Goal: Information Seeking & Learning: Learn about a topic

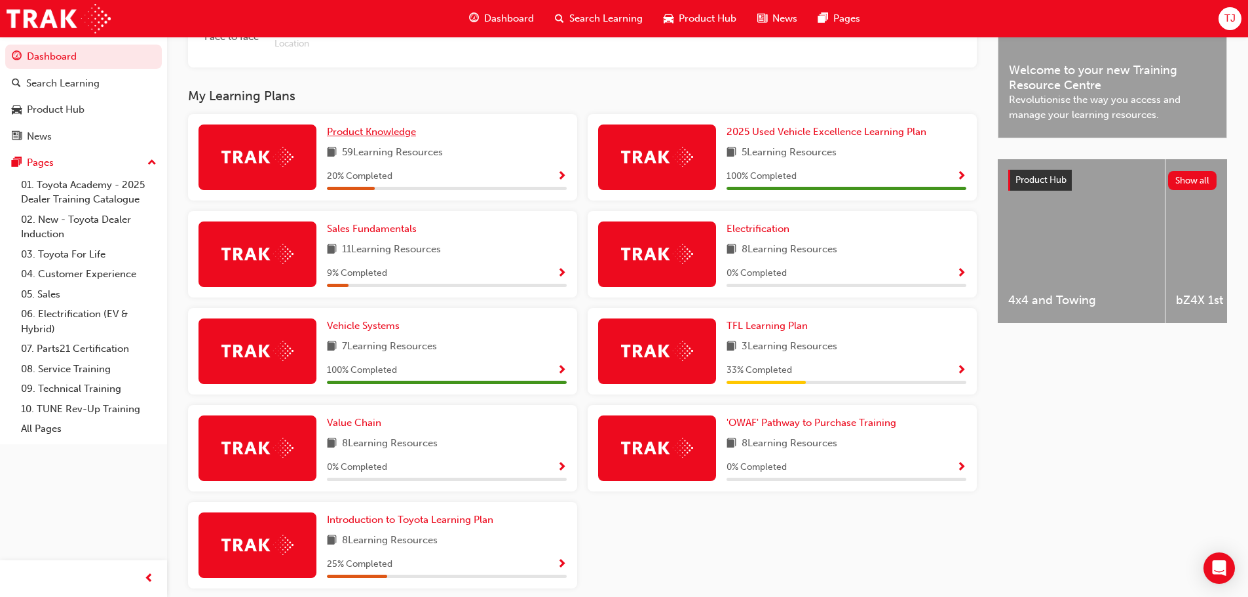
scroll to position [445, 0]
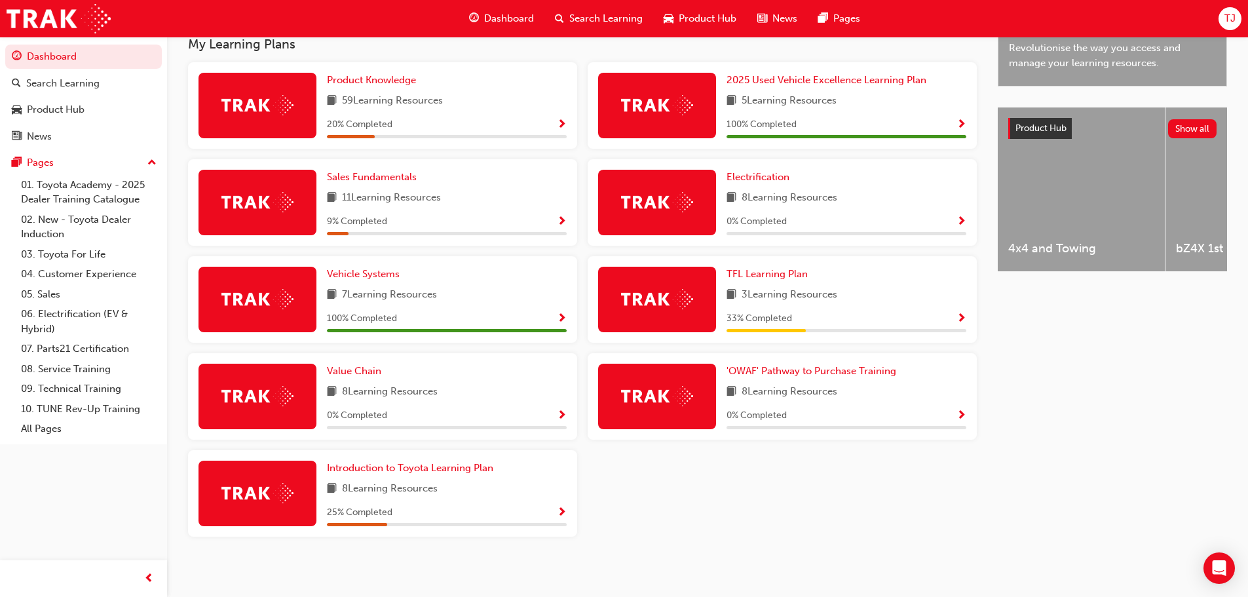
click at [562, 131] on span "Show Progress" at bounding box center [562, 125] width 10 height 12
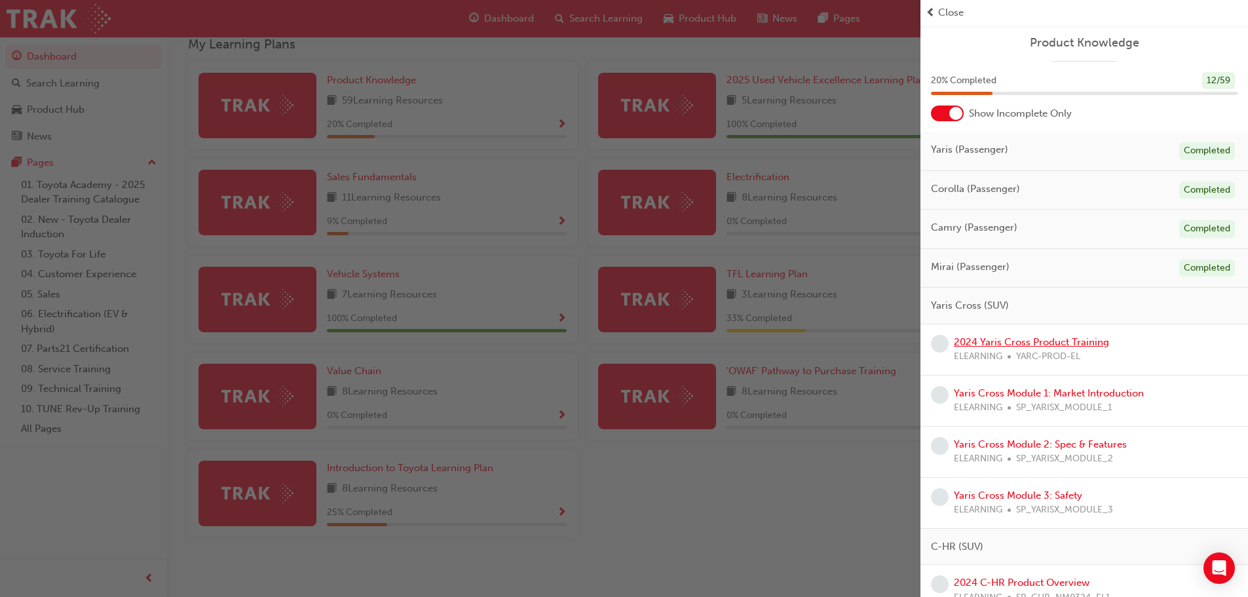
click at [976, 341] on link "2024 Yaris Cross Product Training" at bounding box center [1031, 342] width 155 height 12
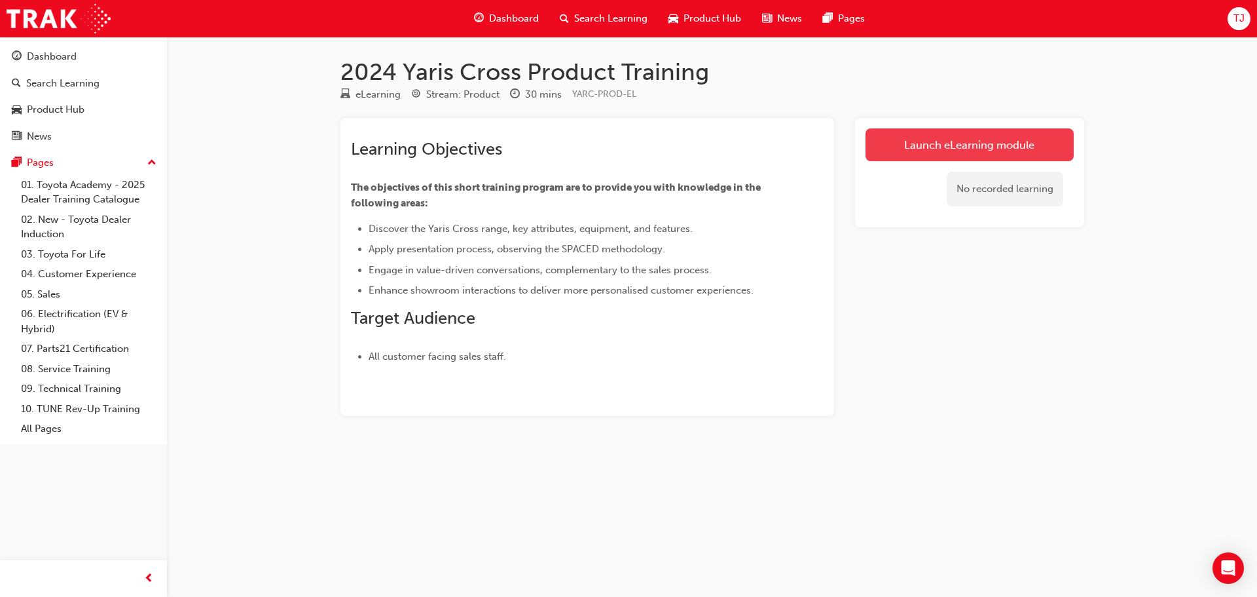
click at [923, 149] on link "Launch eLearning module" at bounding box center [970, 144] width 208 height 33
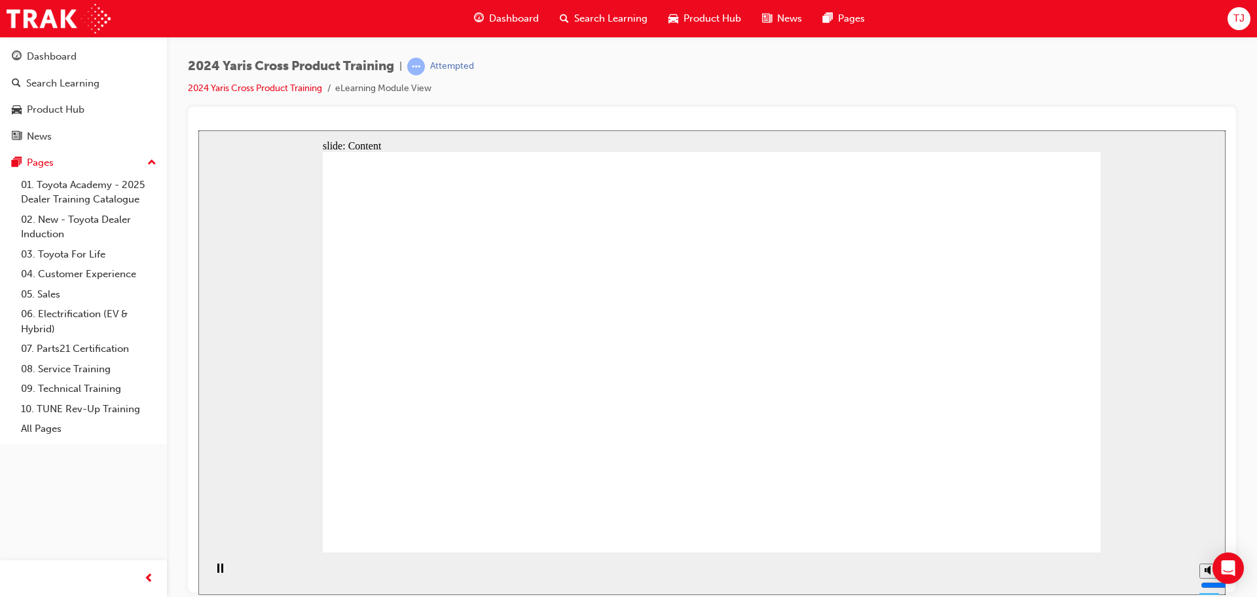
drag, startPoint x: 1022, startPoint y: 511, endPoint x: 1030, endPoint y: 514, distance: 8.3
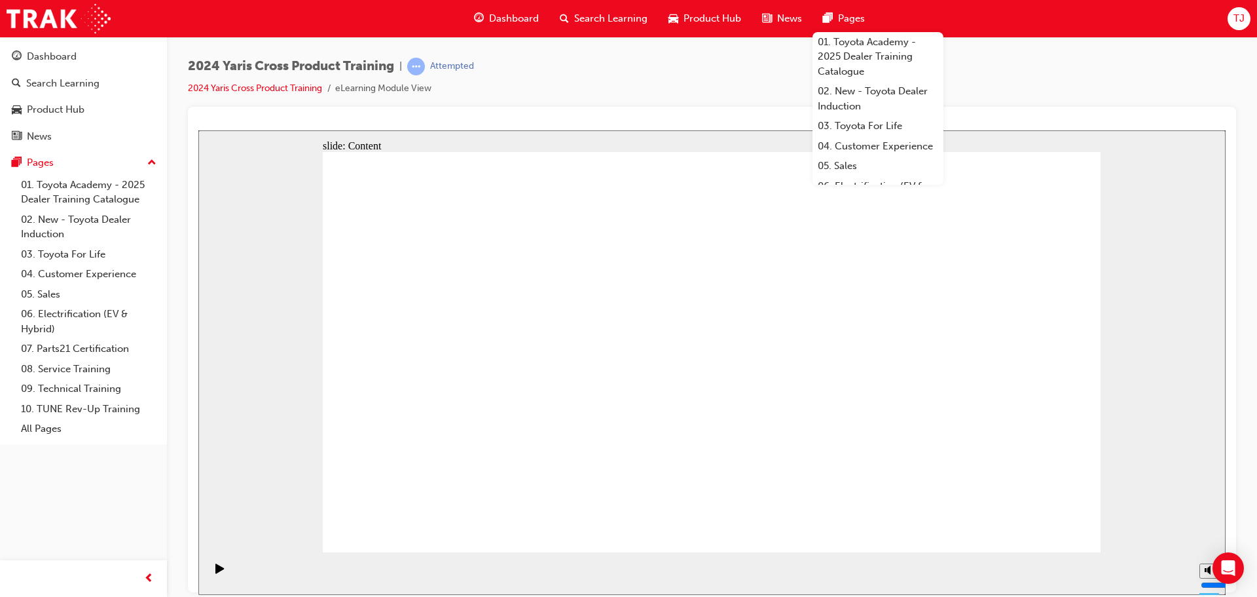
click at [561, 105] on div "2024 Yaris Cross Product Training | Attempted 2024 Yaris Cross Product Training…" at bounding box center [712, 82] width 1049 height 49
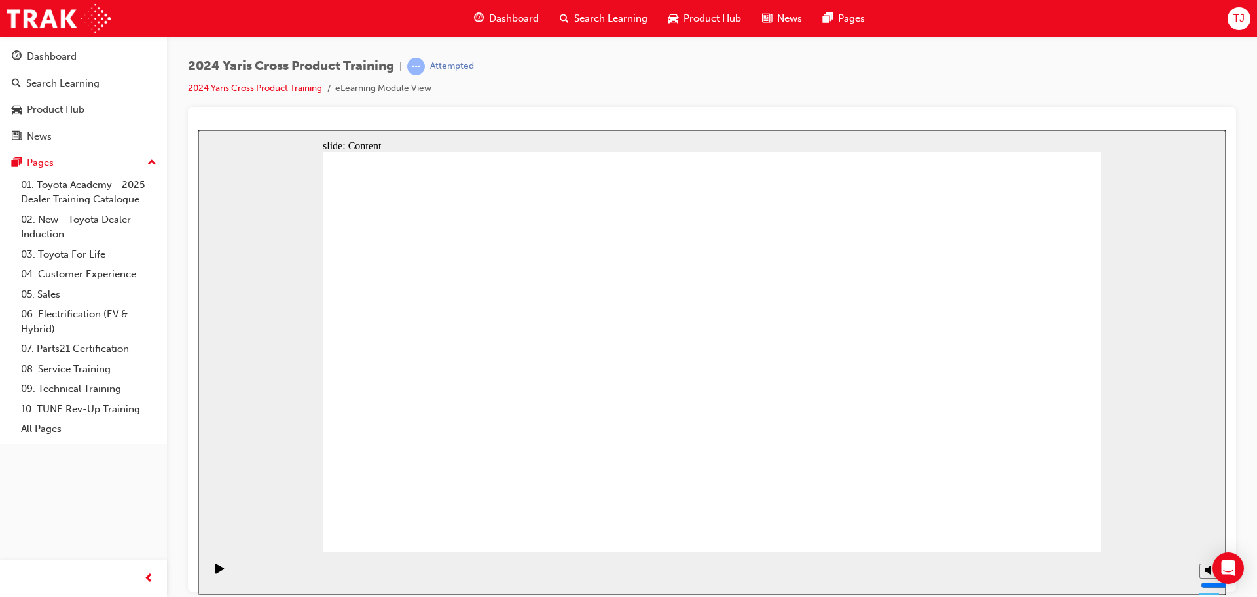
click at [1205, 522] on rect "Mute (Ctrl+Alt+M)" at bounding box center [1206, 520] width 2 height 4
type input "0"
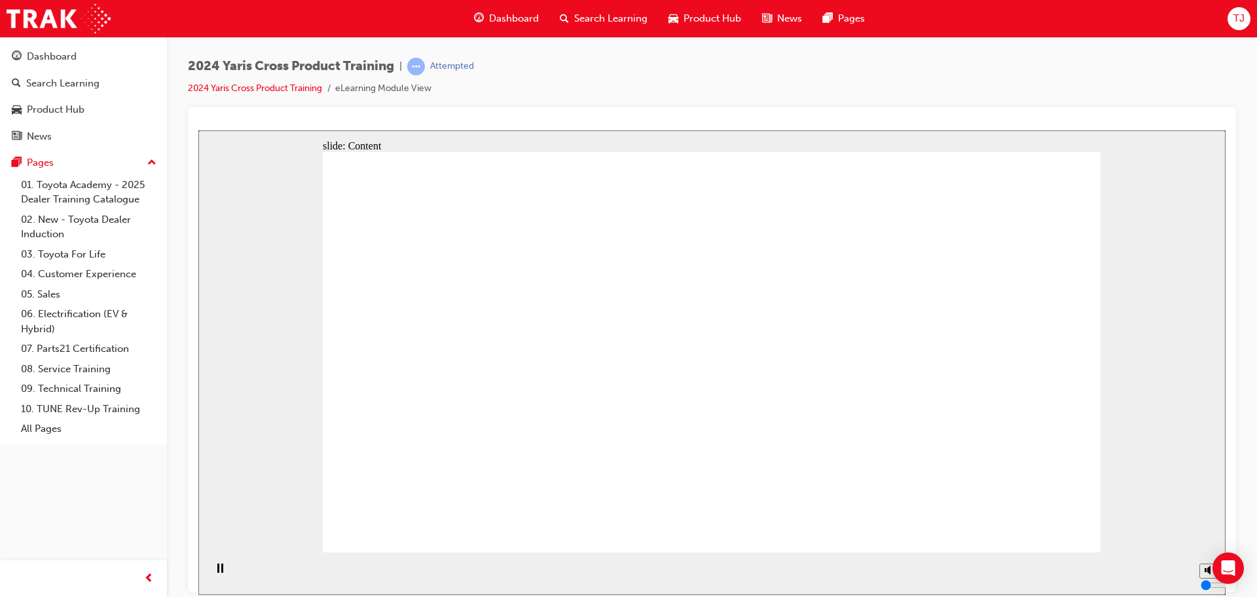
drag, startPoint x: 720, startPoint y: 273, endPoint x: 832, endPoint y: 263, distance: 112.4
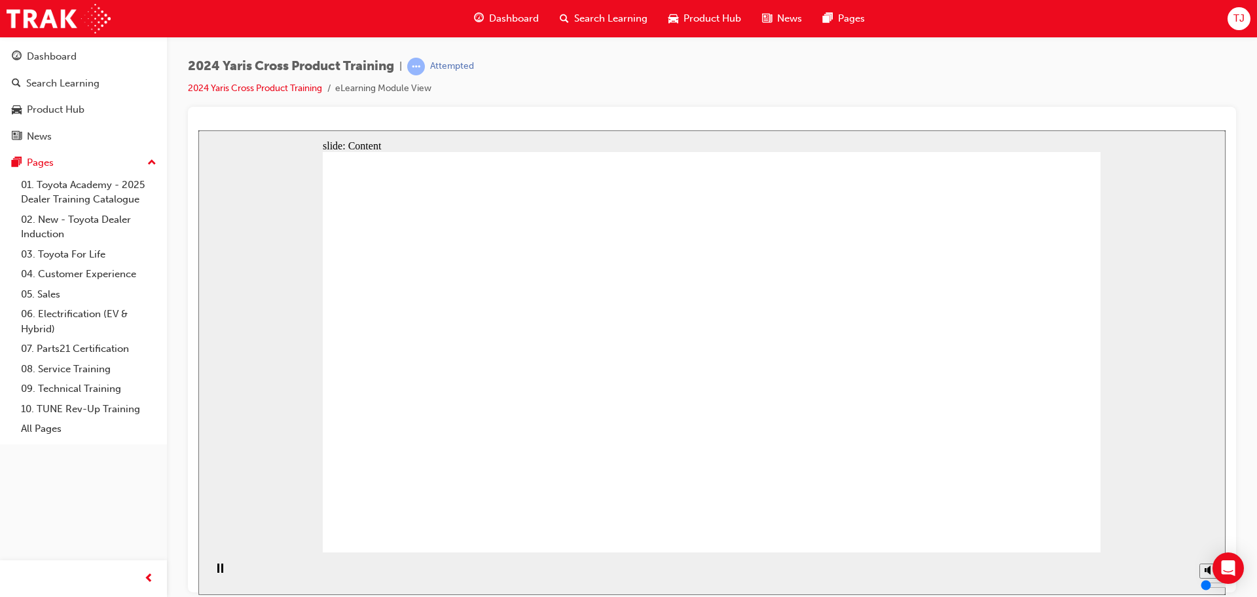
drag, startPoint x: 1031, startPoint y: 526, endPoint x: 1024, endPoint y: 527, distance: 7.9
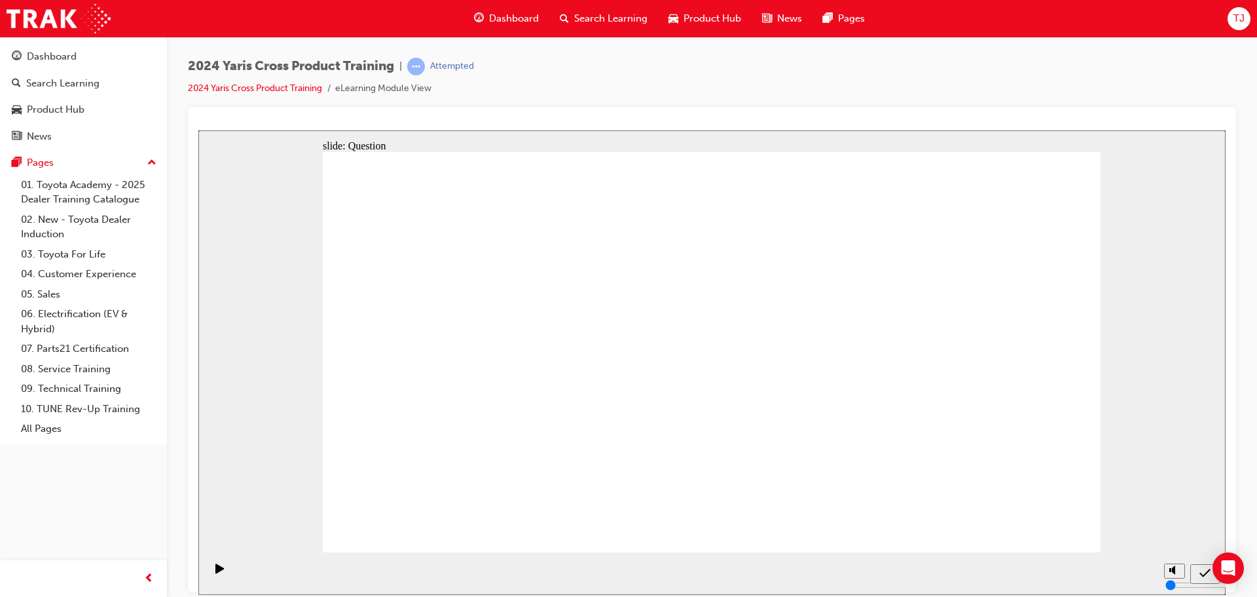
radio input "true"
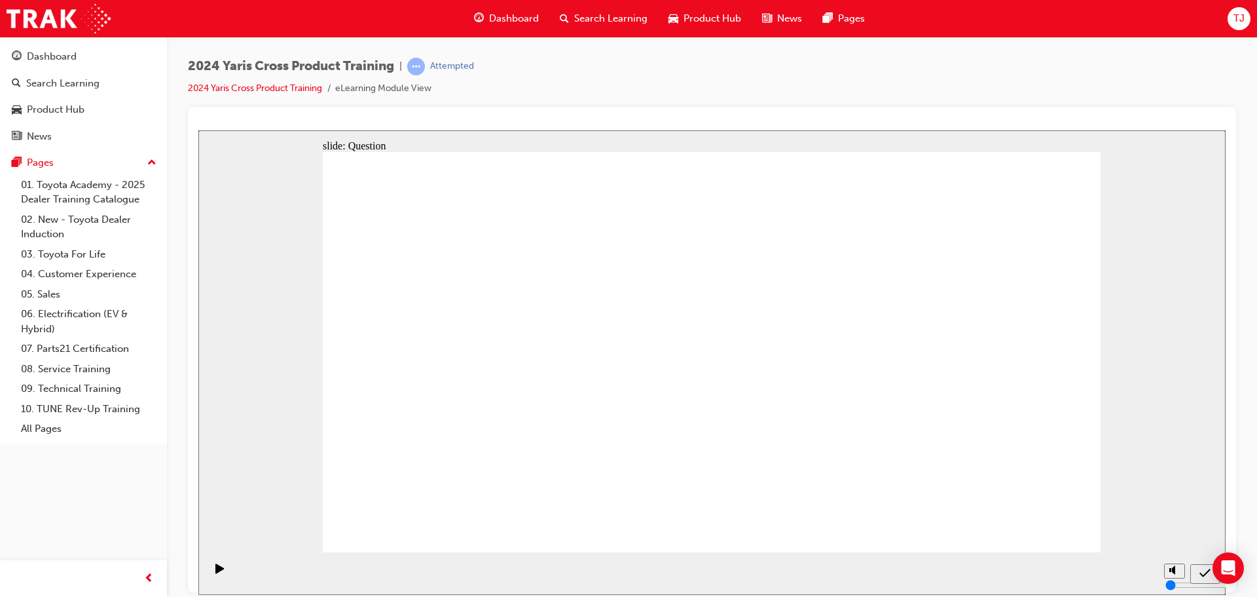
checkbox input "true"
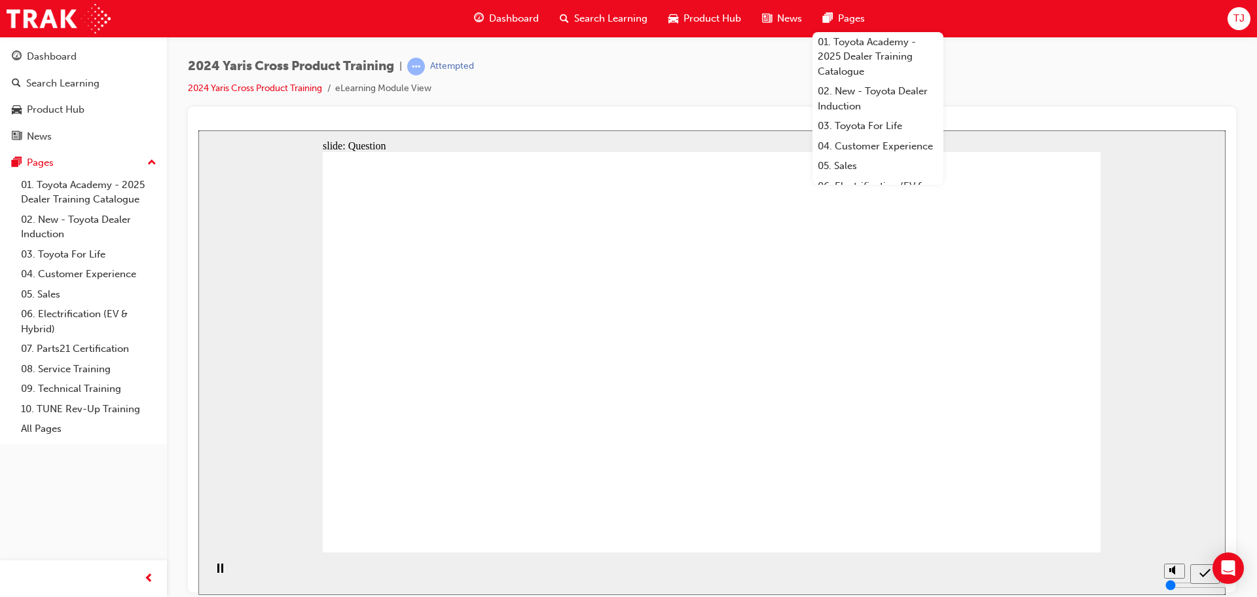
radio input "true"
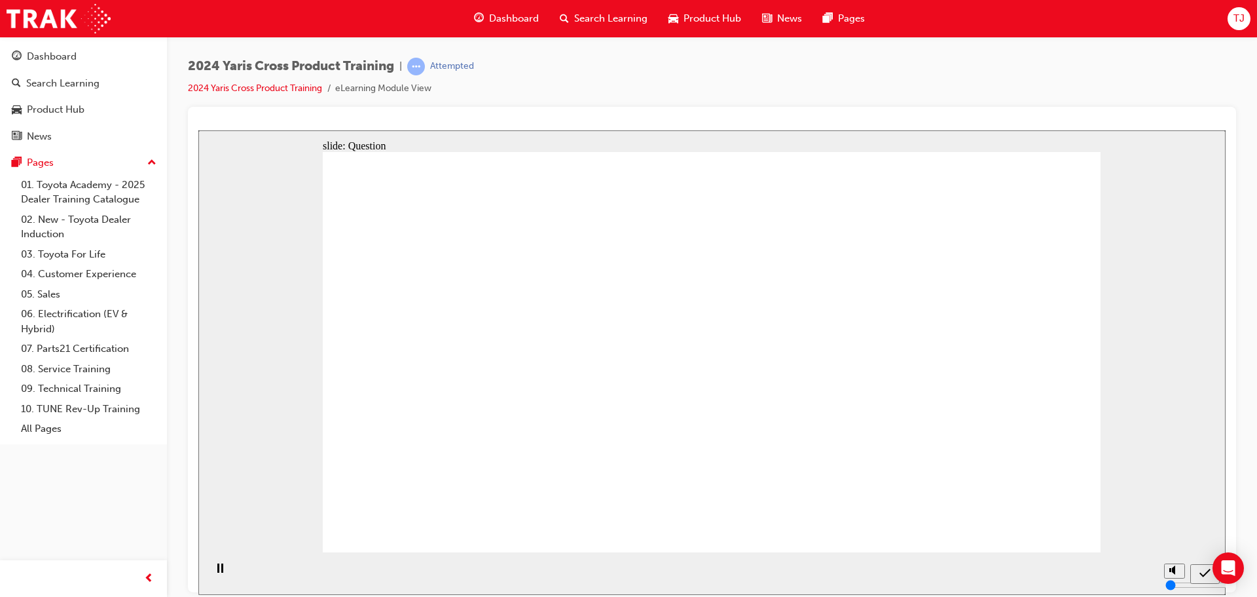
drag, startPoint x: 787, startPoint y: 327, endPoint x: 493, endPoint y: 466, distance: 325.2
drag, startPoint x: 484, startPoint y: 306, endPoint x: 781, endPoint y: 440, distance: 325.6
drag, startPoint x: 973, startPoint y: 305, endPoint x: 657, endPoint y: 416, distance: 335.3
drag, startPoint x: 654, startPoint y: 310, endPoint x: 1033, endPoint y: 473, distance: 412.8
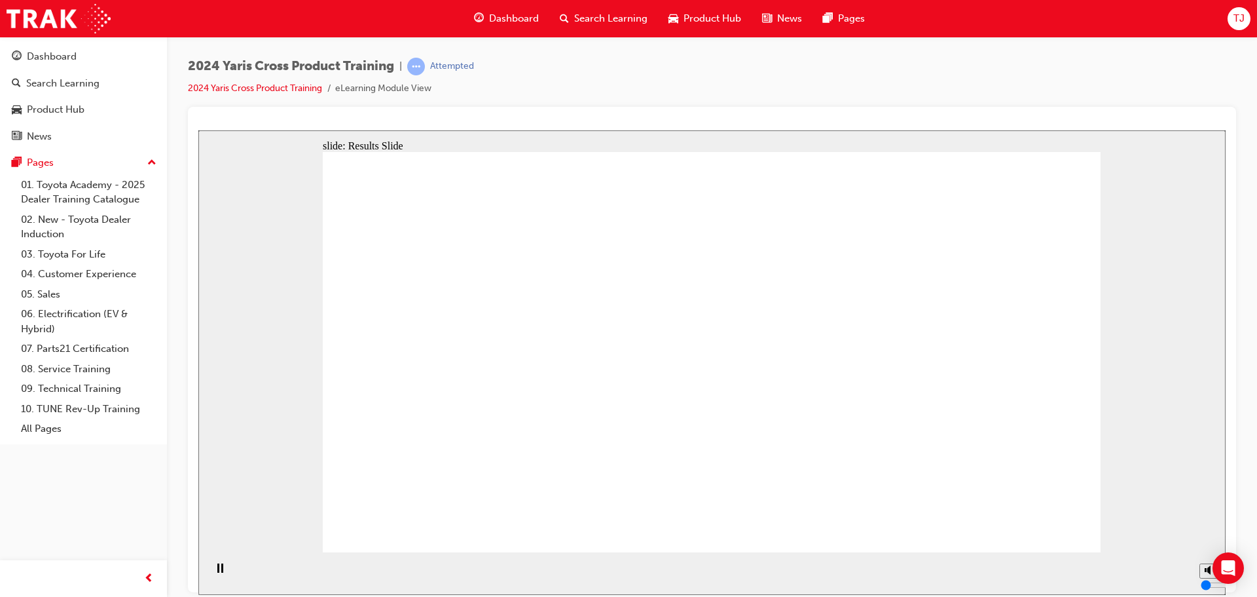
radio input "true"
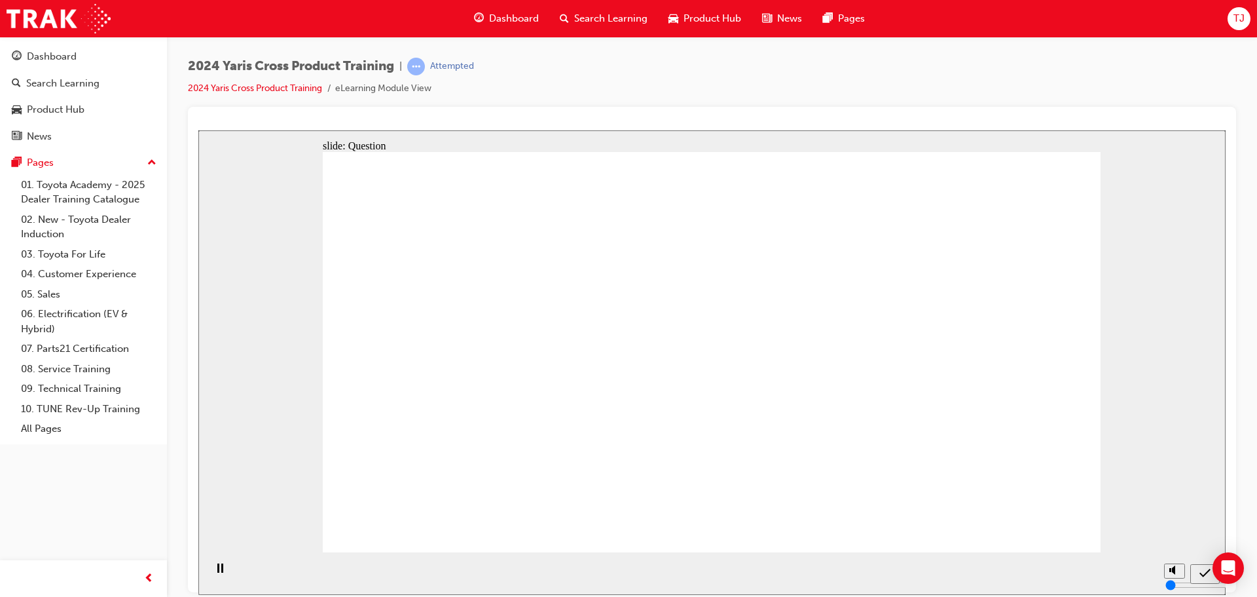
radio input "true"
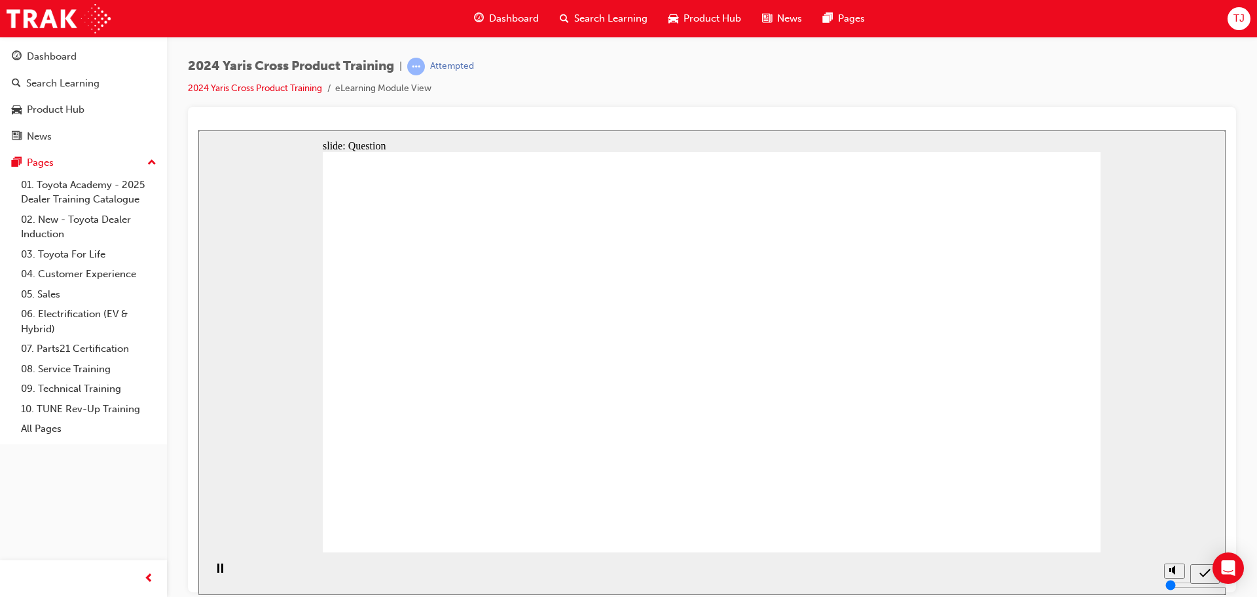
checkbox input "true"
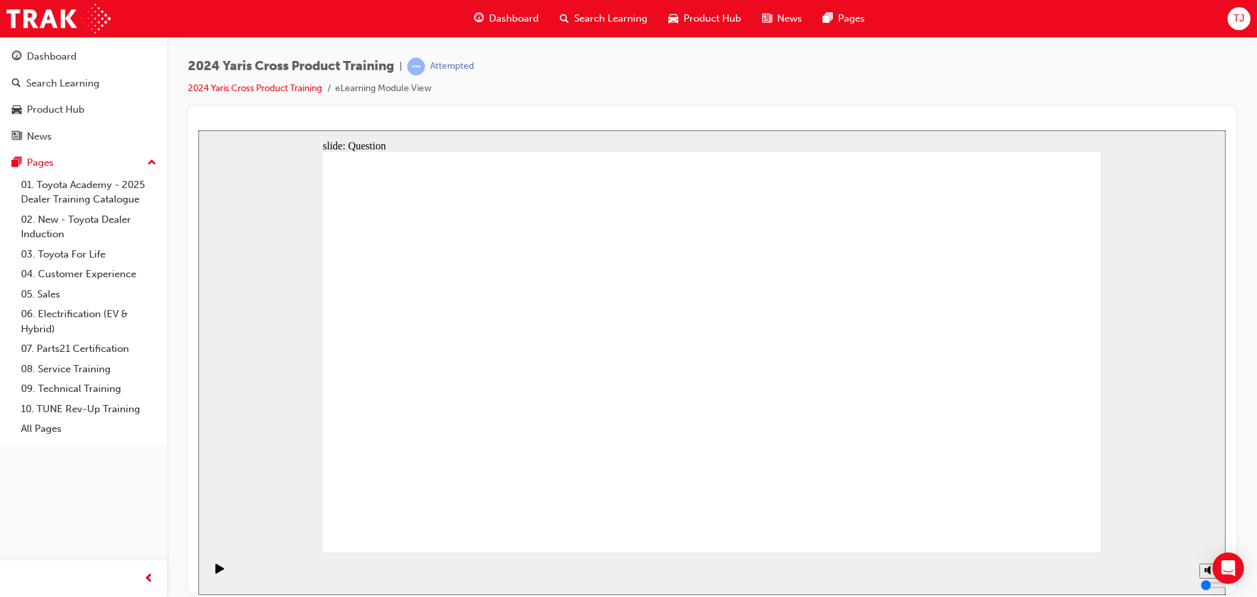
checkbox input "true"
checkbox input "false"
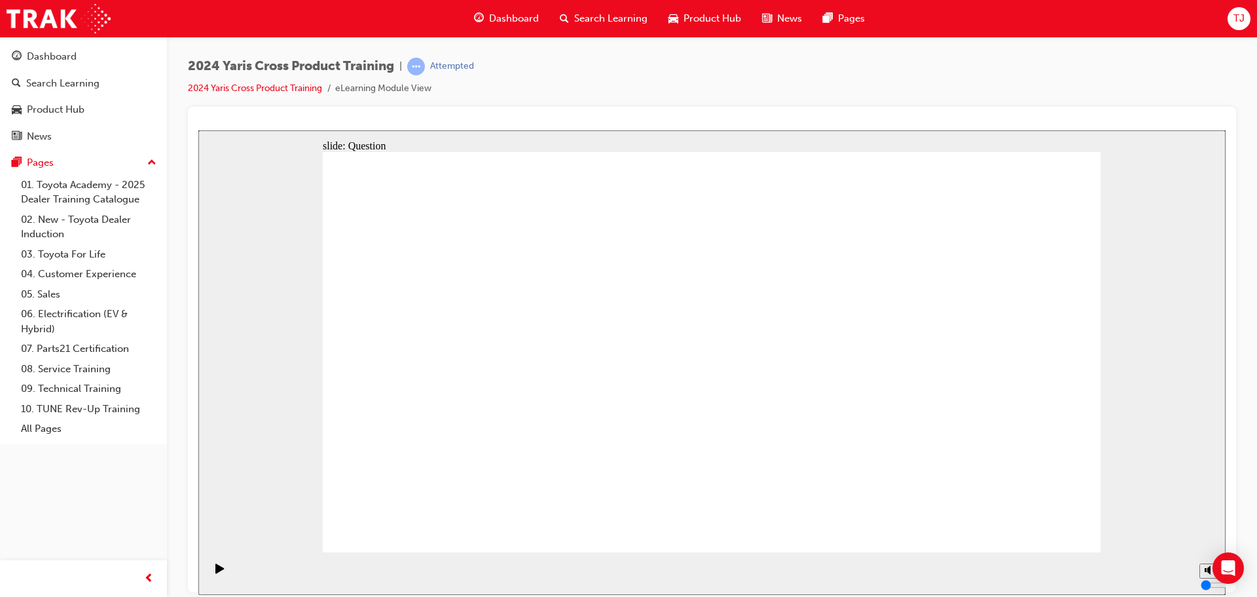
radio input "true"
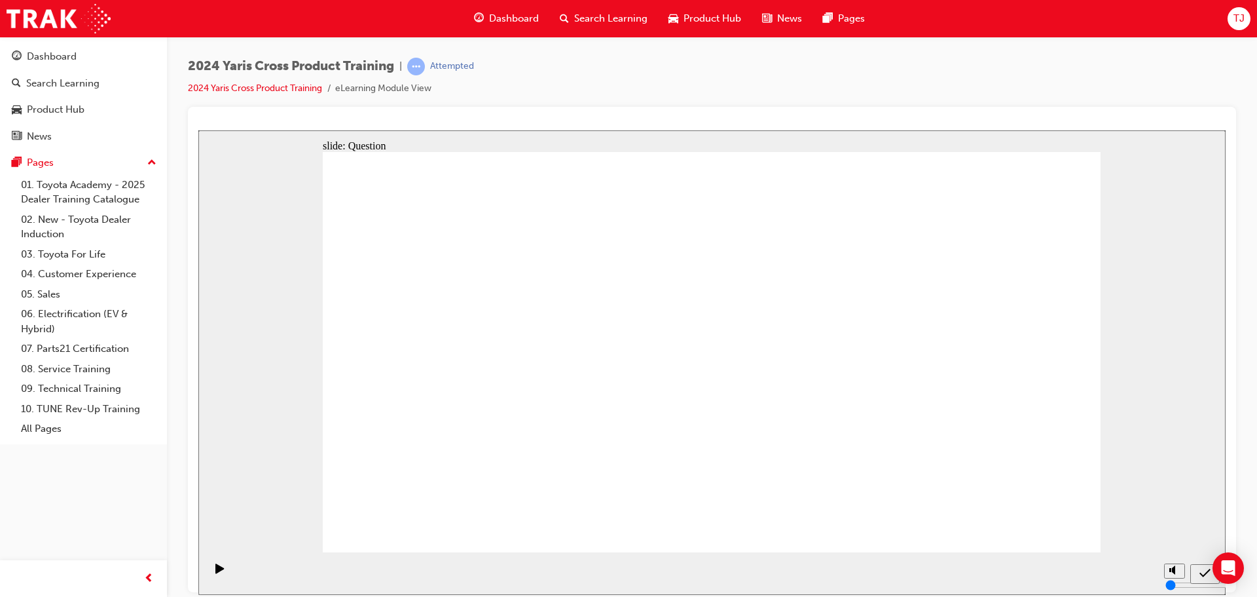
drag, startPoint x: 811, startPoint y: 315, endPoint x: 529, endPoint y: 468, distance: 321.2
drag, startPoint x: 481, startPoint y: 322, endPoint x: 802, endPoint y: 504, distance: 369.0
drag, startPoint x: 650, startPoint y: 343, endPoint x: 938, endPoint y: 476, distance: 317.6
drag, startPoint x: 956, startPoint y: 329, endPoint x: 564, endPoint y: 504, distance: 428.9
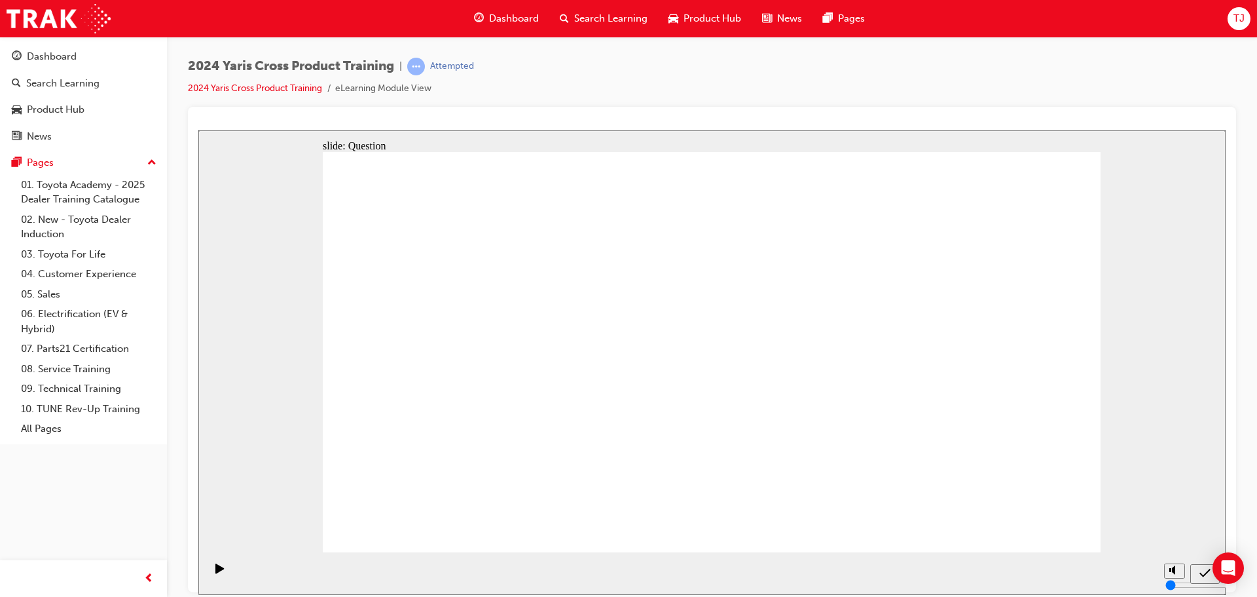
drag, startPoint x: 591, startPoint y: 478, endPoint x: 618, endPoint y: 458, distance: 33.1
drag, startPoint x: 454, startPoint y: 477, endPoint x: 678, endPoint y: 460, distance: 225.3
drag, startPoint x: 1058, startPoint y: 515, endPoint x: 1052, endPoint y: 518, distance: 6.7
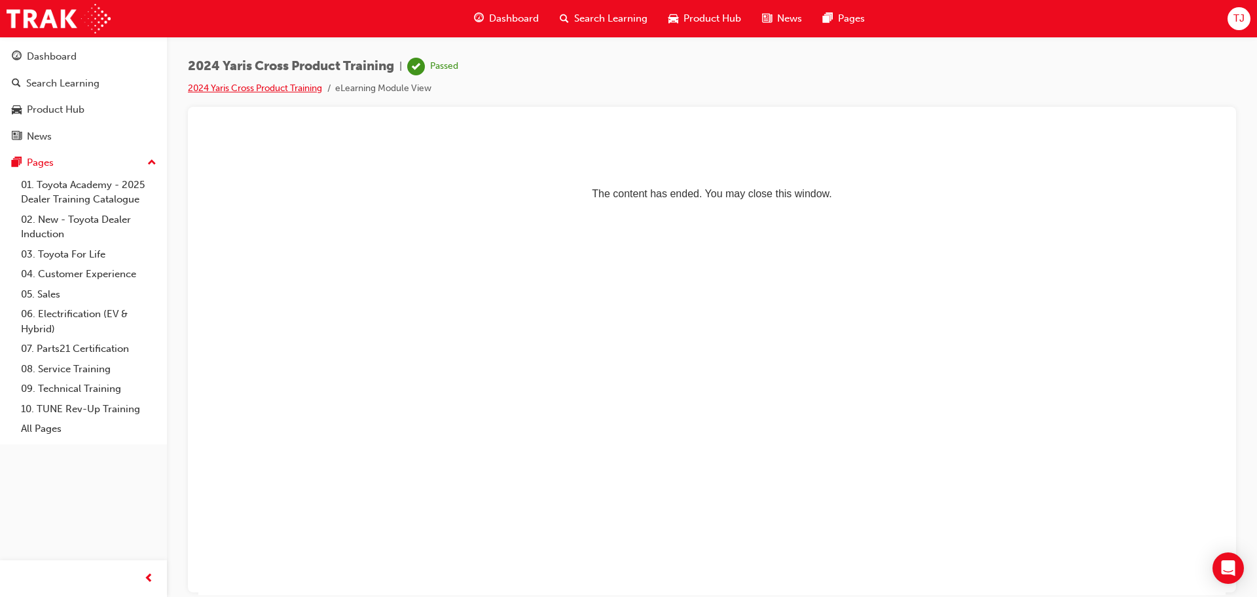
click at [280, 87] on link "2024 Yaris Cross Product Training" at bounding box center [255, 88] width 134 height 11
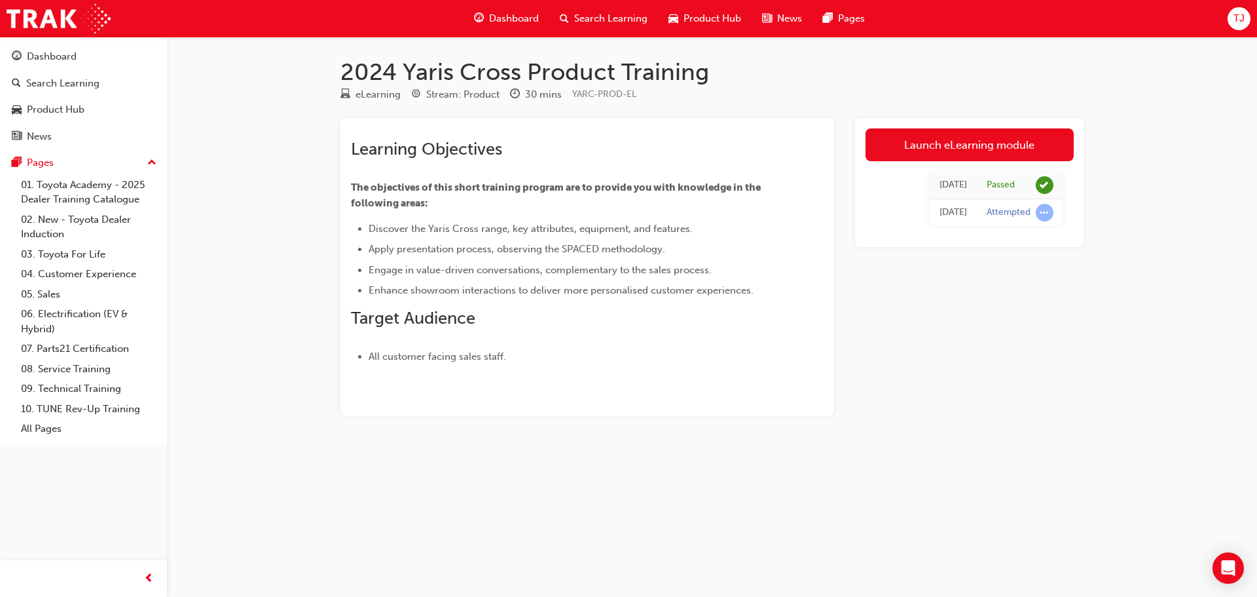
click at [491, 20] on span "Dashboard" at bounding box center [514, 18] width 50 height 15
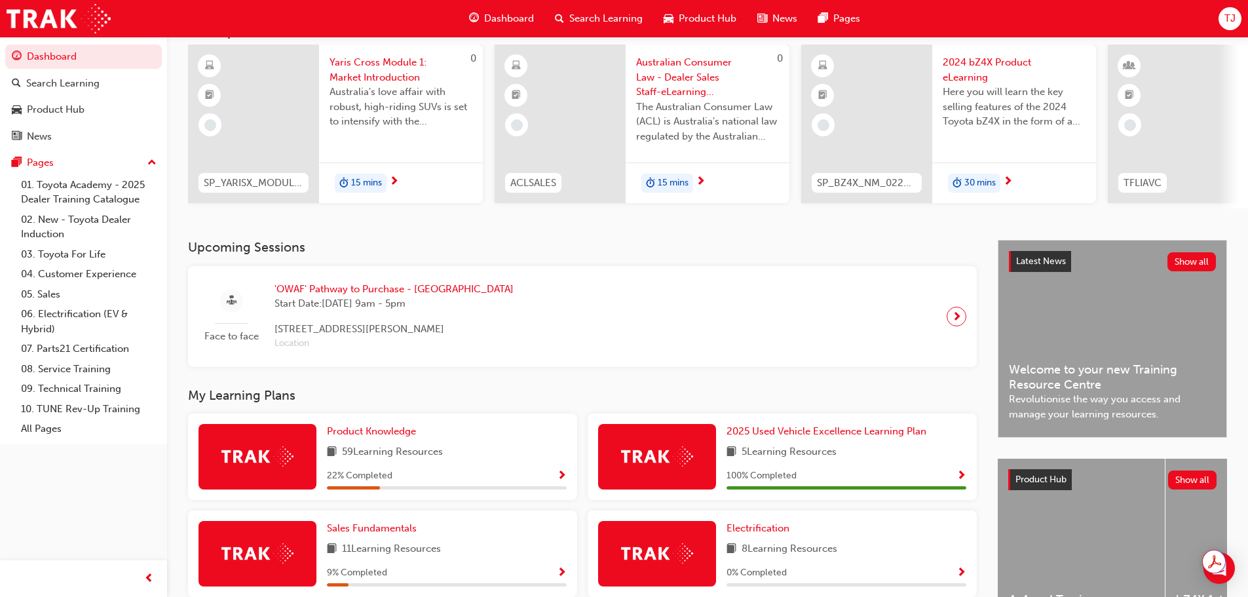
scroll to position [262, 0]
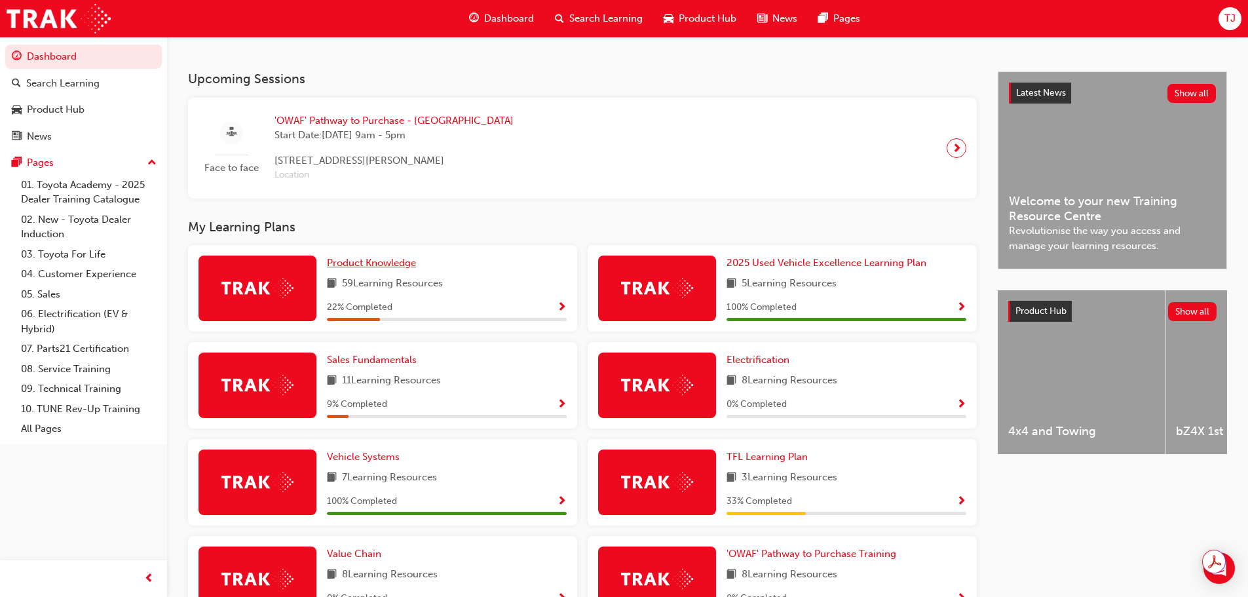
click at [381, 266] on span "Product Knowledge" at bounding box center [371, 263] width 89 height 12
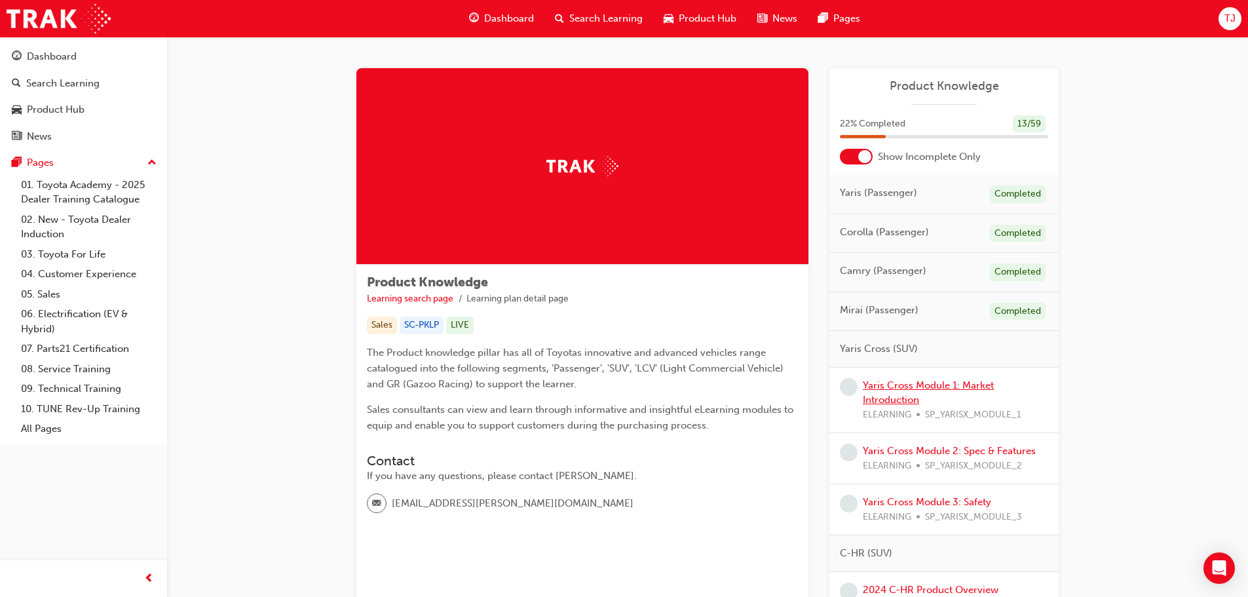
click at [907, 395] on link "Yaris Cross Module 1: Market Introduction" at bounding box center [928, 392] width 131 height 27
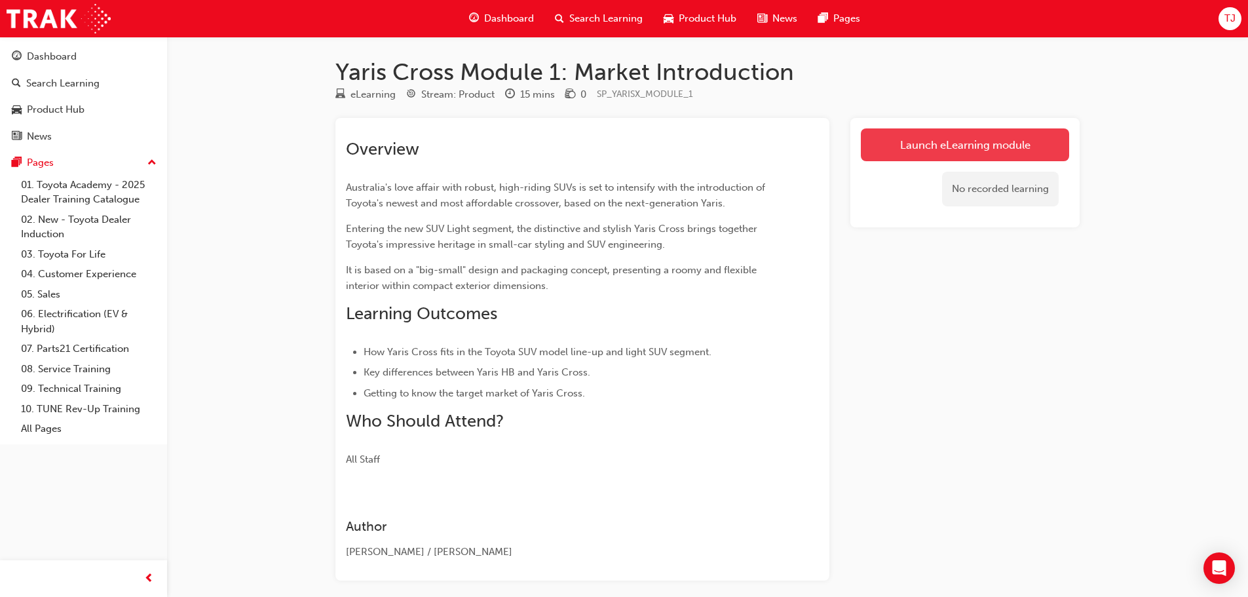
click at [920, 147] on link "Launch eLearning module" at bounding box center [965, 144] width 208 height 33
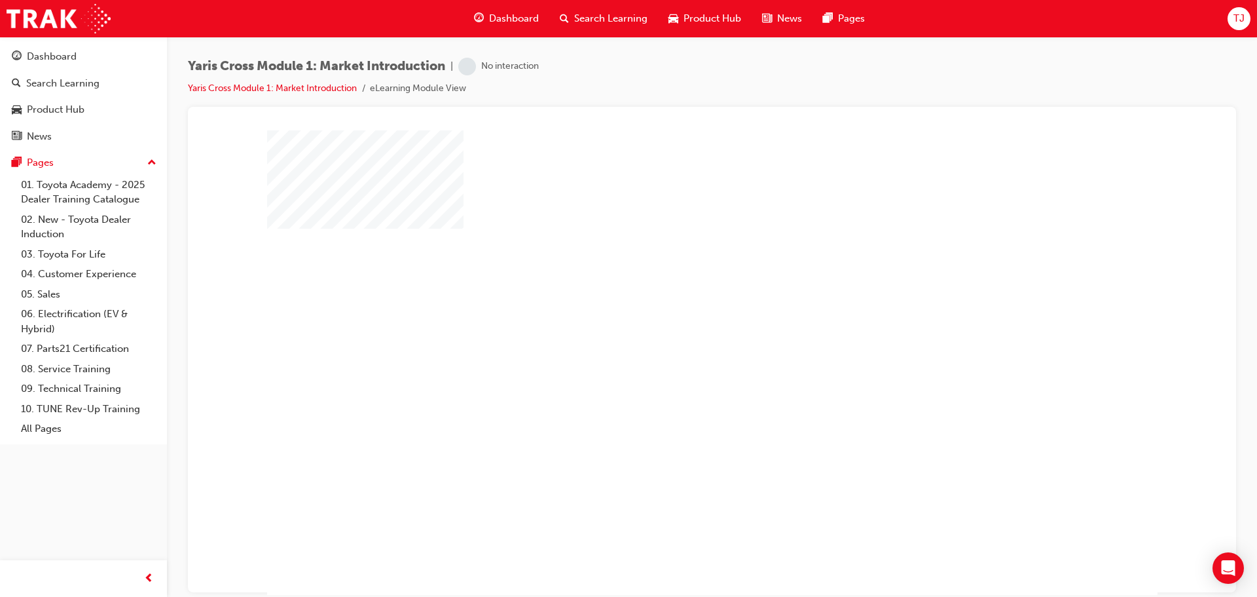
click at [675, 324] on div "play" at bounding box center [675, 324] width 0 height 0
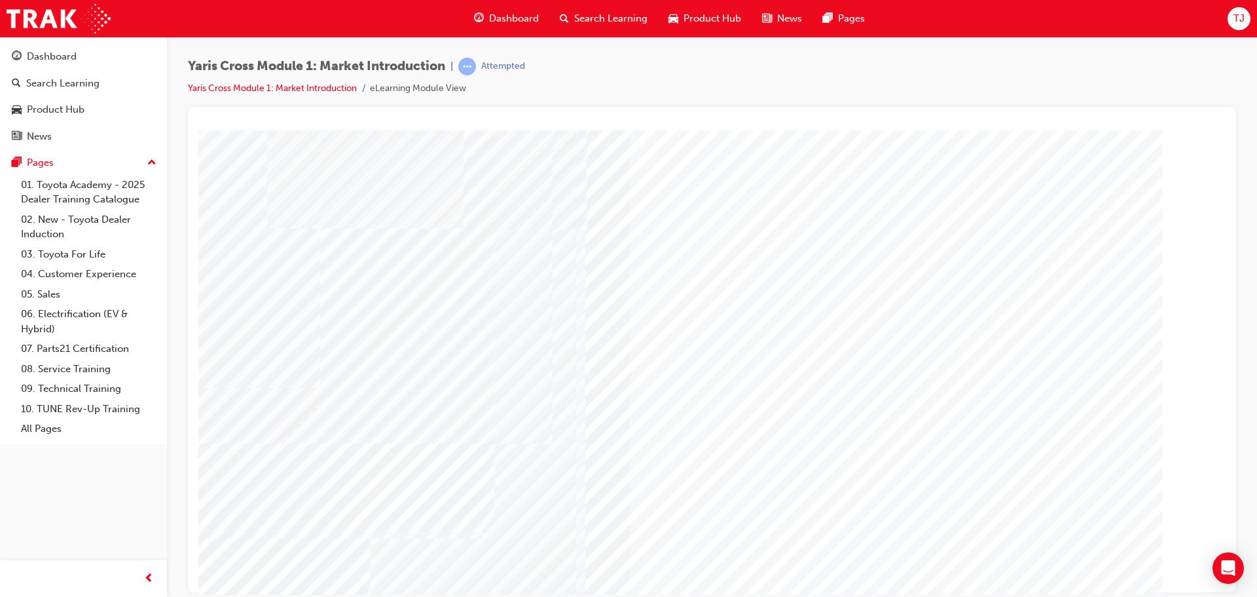
scroll to position [27, 0]
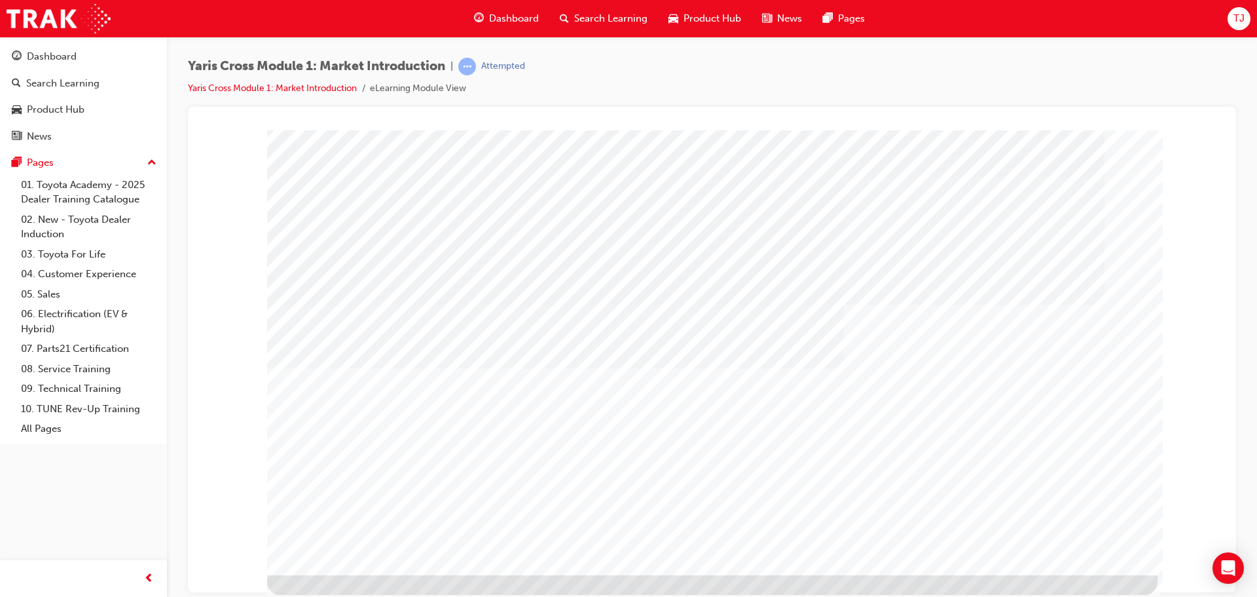
scroll to position [0, 0]
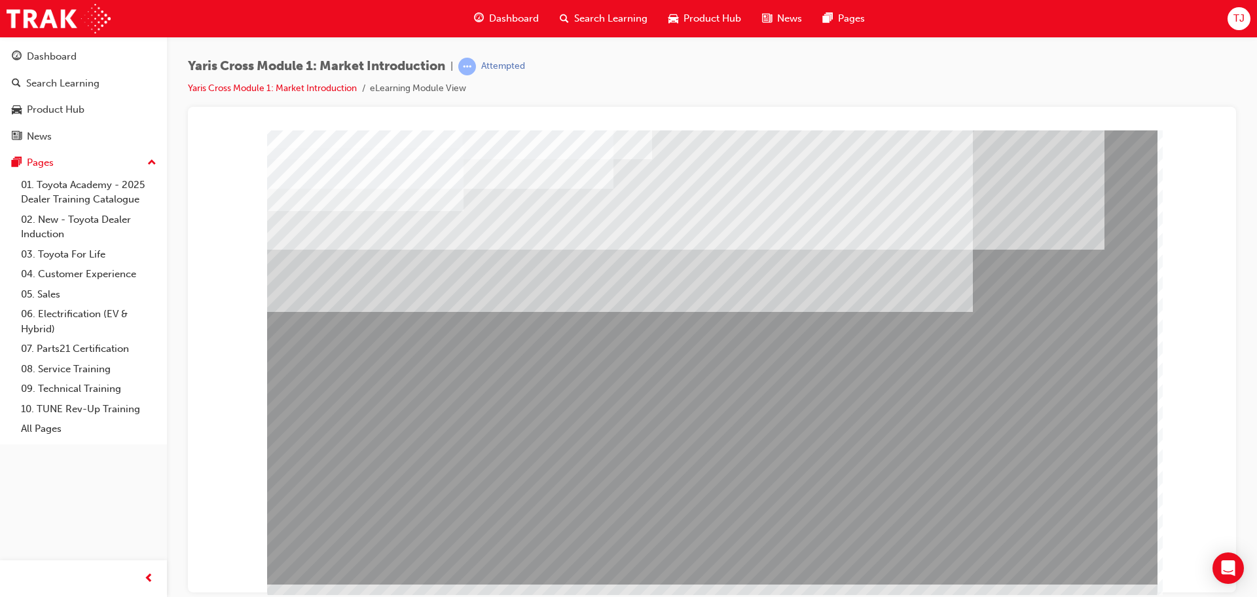
scroll to position [27, 0]
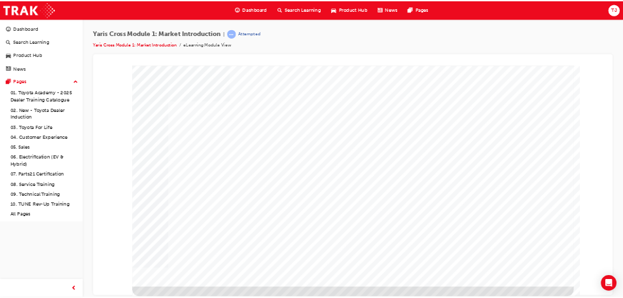
scroll to position [0, 0]
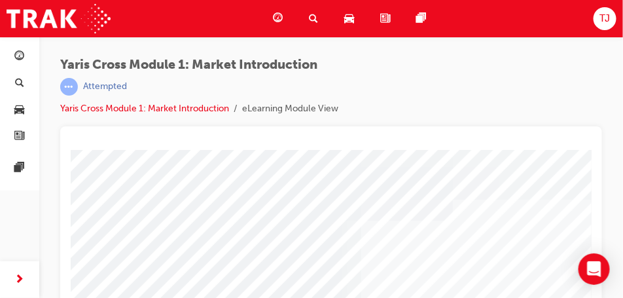
drag, startPoint x: 483, startPoint y: 205, endPoint x: 299, endPoint y: 136, distance: 197.1
click at [299, 149] on html "Loading..." at bounding box center [330, 151] width 521 height 5
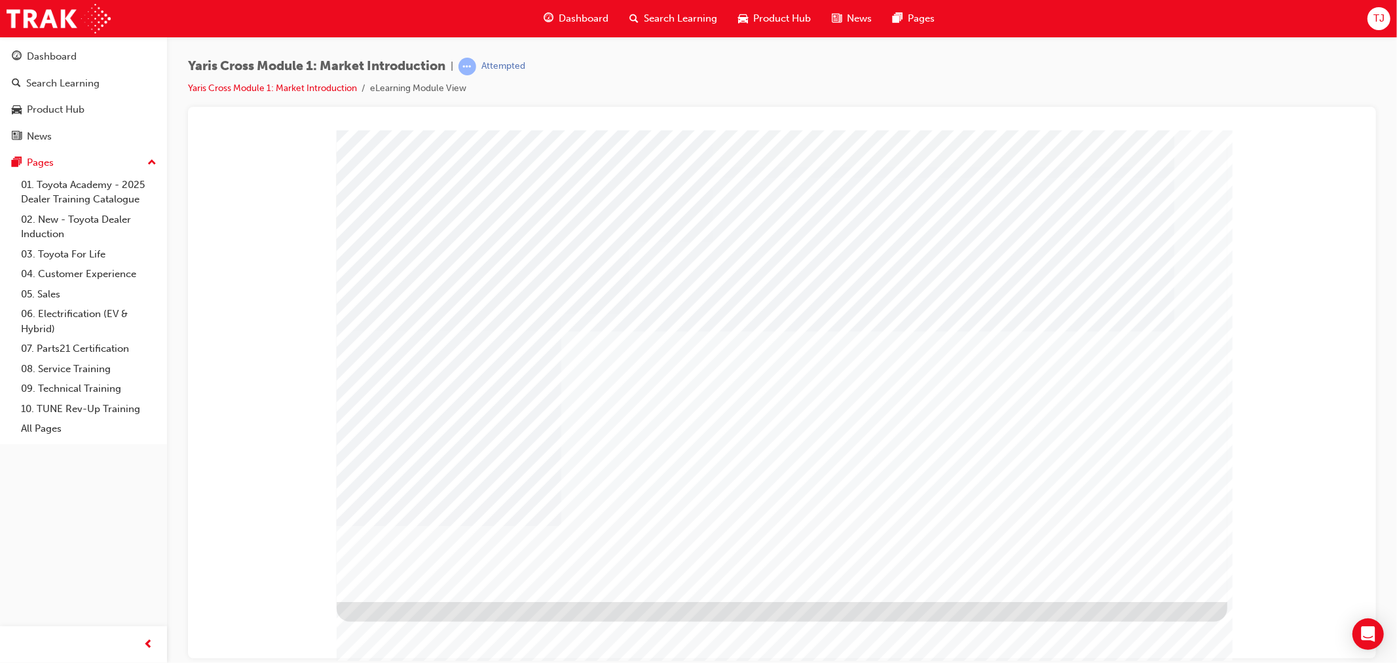
drag, startPoint x: 502, startPoint y: 261, endPoint x: 509, endPoint y: 181, distance: 80.2
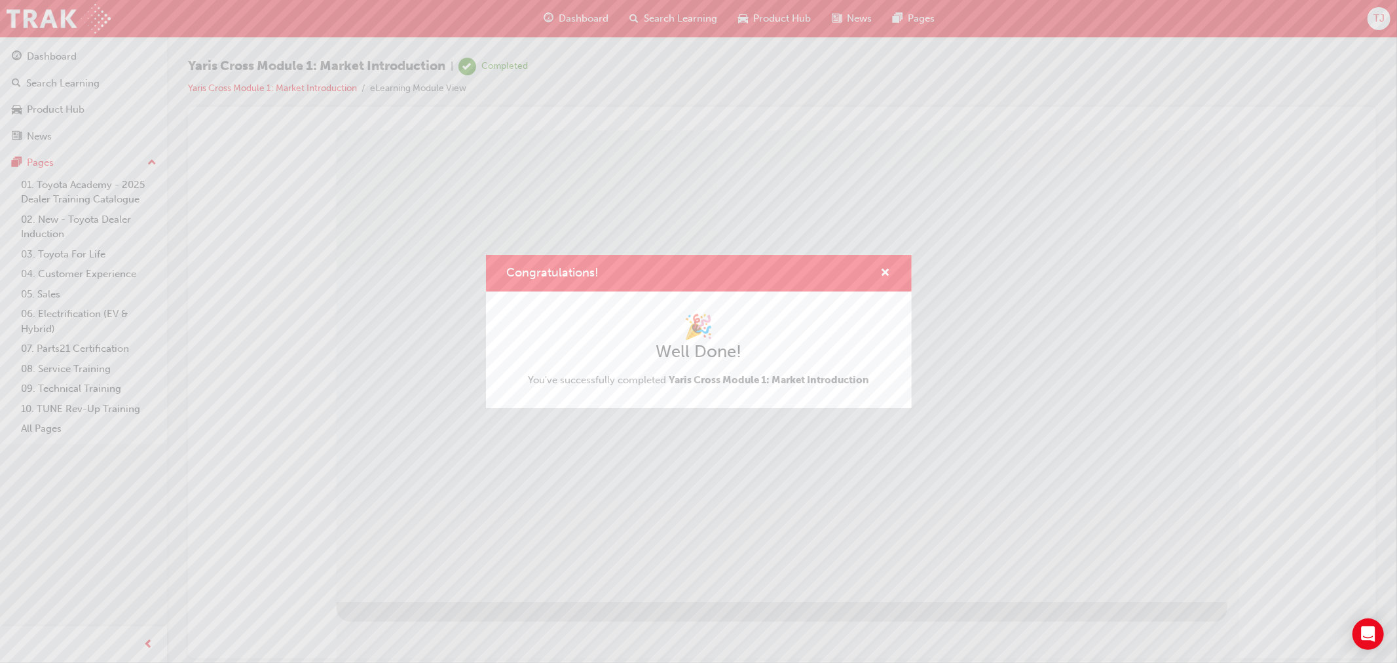
click at [1149, 577] on div "Congratulations! 🎉 Well Done! You've successfully completed Yaris Cross Module …" at bounding box center [698, 331] width 1397 height 663
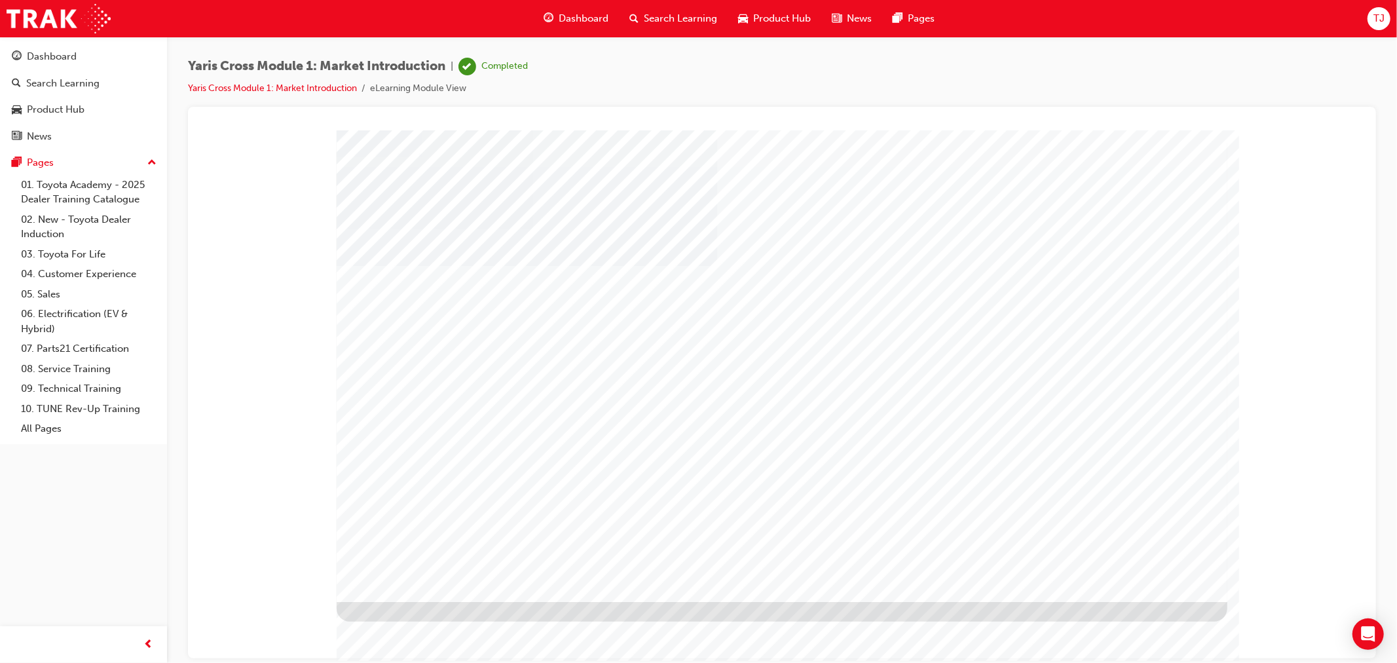
click at [286, 86] on link "Yaris Cross Module 1: Market Introduction" at bounding box center [272, 88] width 169 height 11
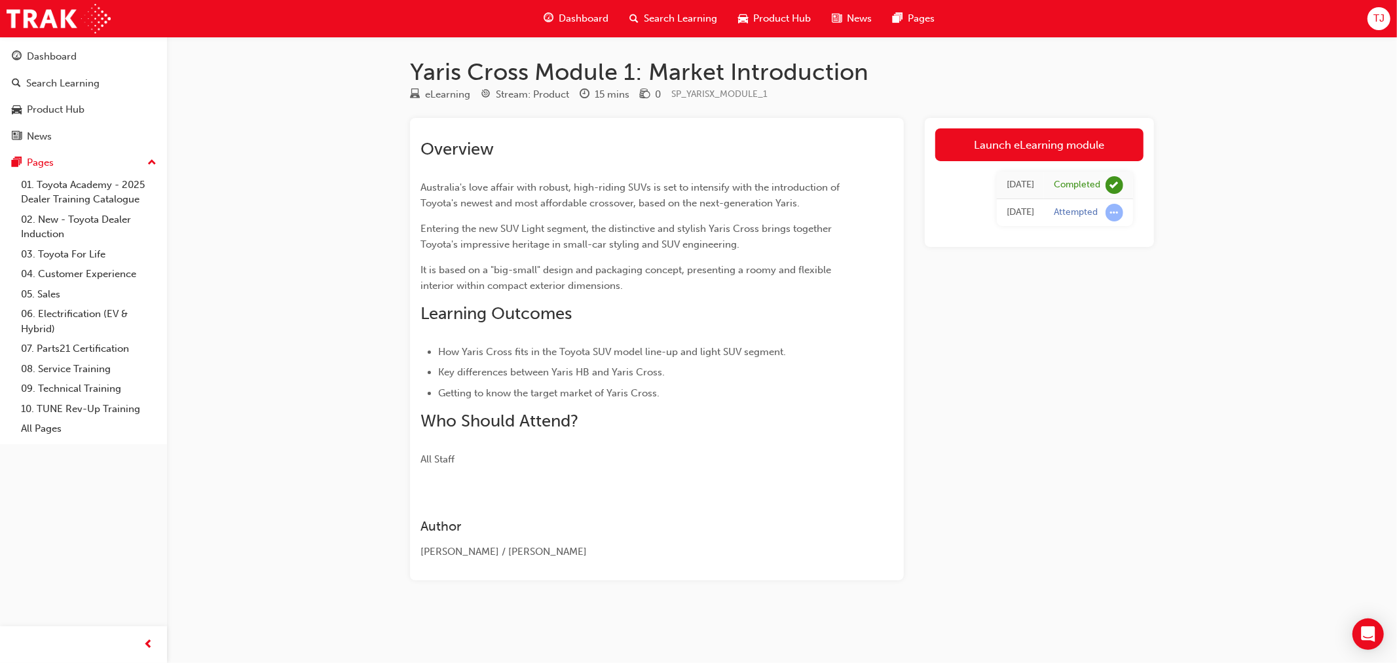
click at [568, 24] on span "Dashboard" at bounding box center [584, 18] width 50 height 15
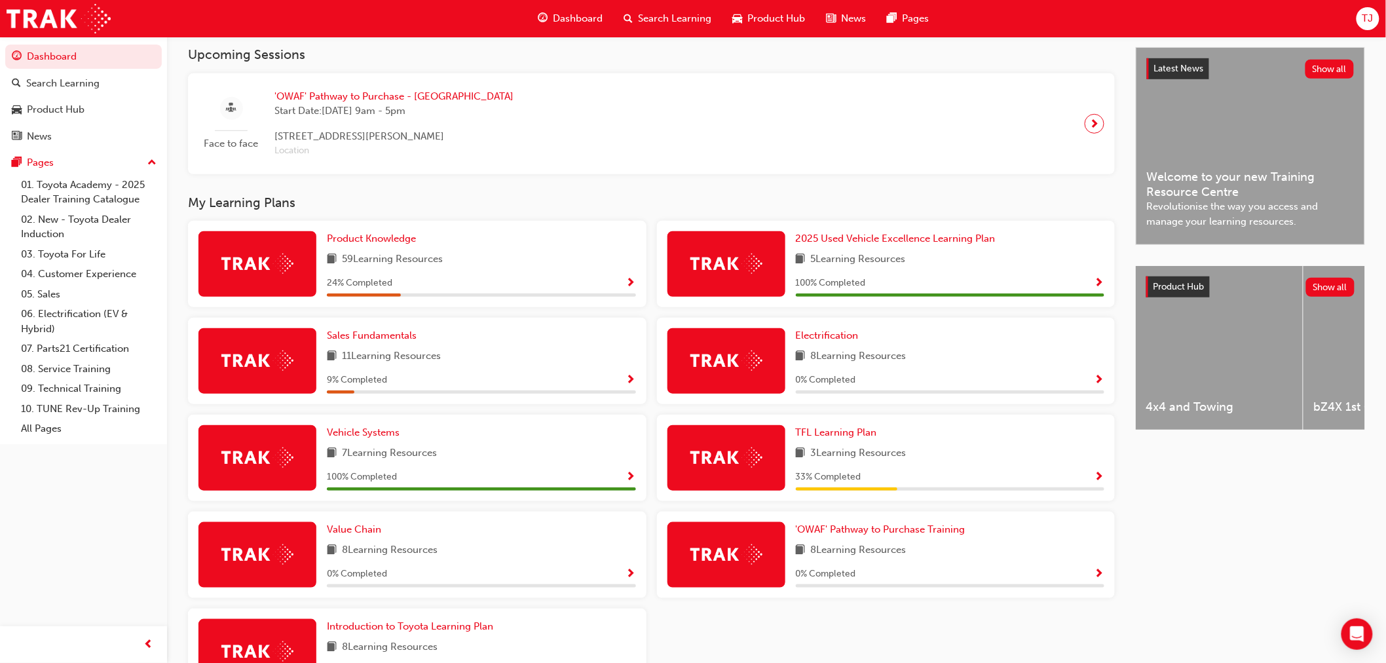
scroll to position [291, 0]
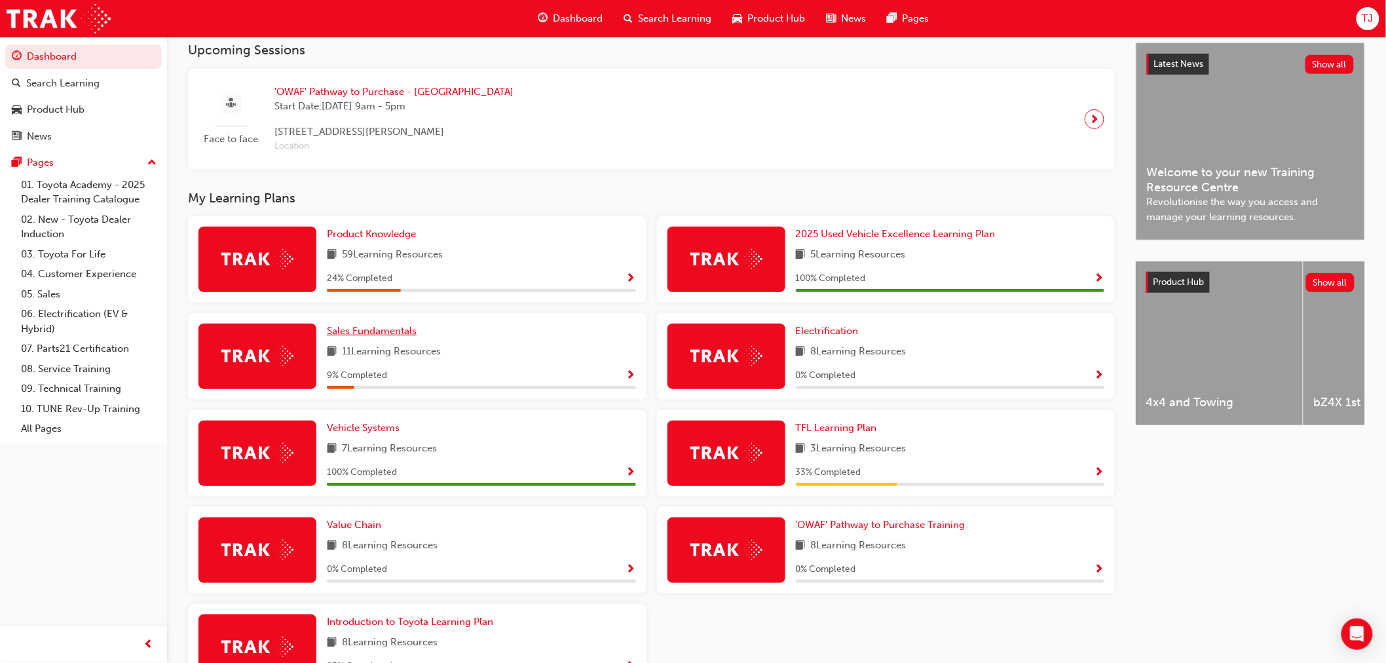
click at [408, 329] on span "Sales Fundamentals" at bounding box center [372, 331] width 90 height 12
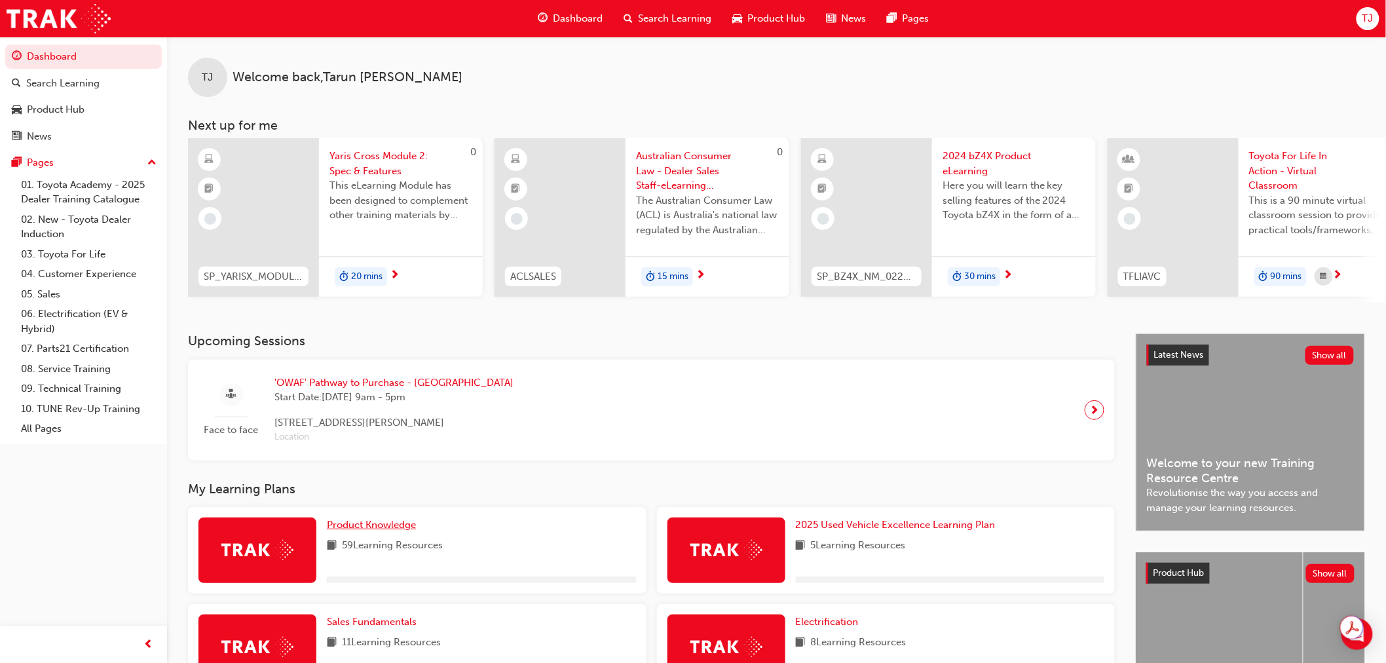
click at [371, 532] on link "Product Knowledge" at bounding box center [374, 524] width 94 height 15
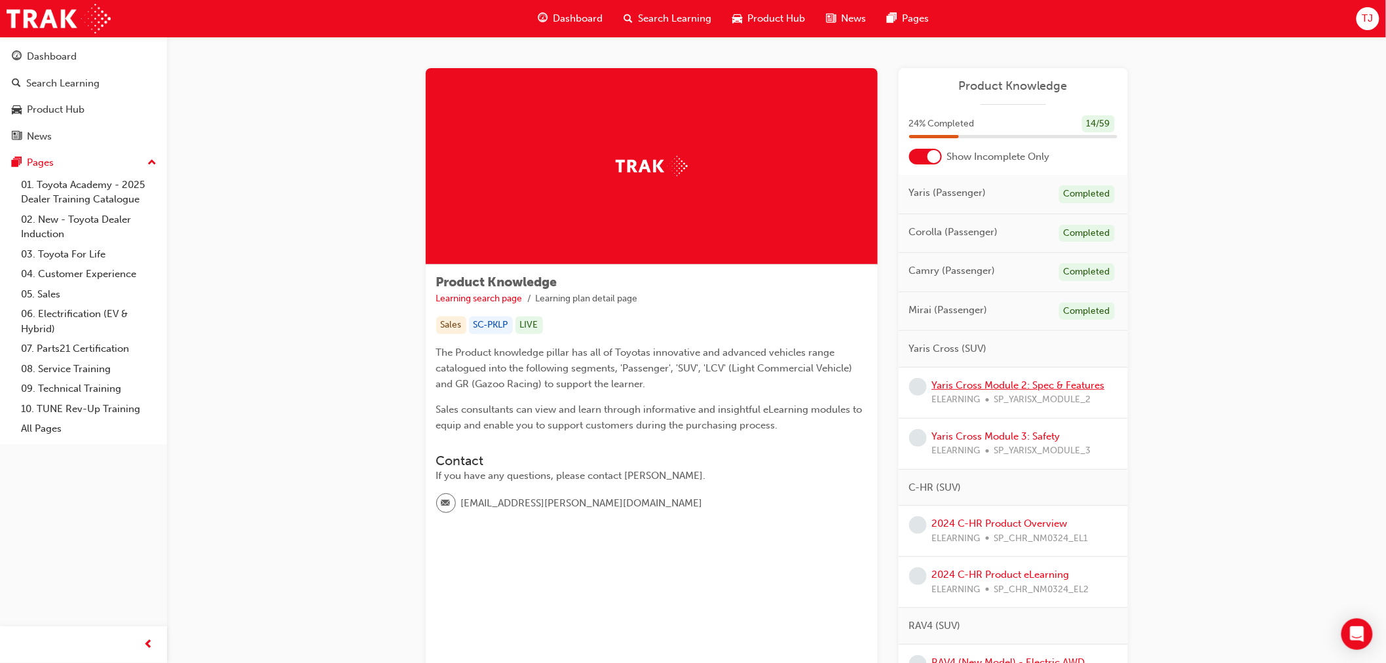
click at [1039, 380] on link "Yaris Cross Module 2: Spec & Features" at bounding box center [1018, 385] width 173 height 12
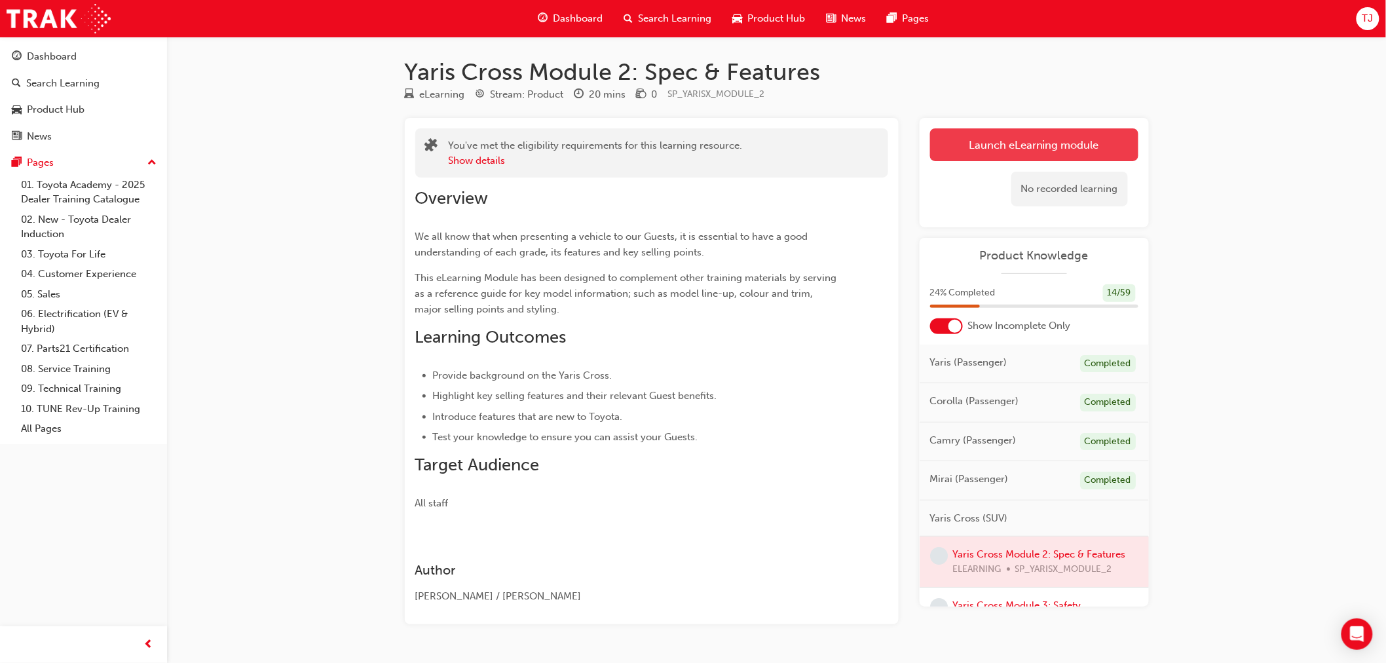
click at [989, 136] on link "Launch eLearning module" at bounding box center [1034, 144] width 208 height 33
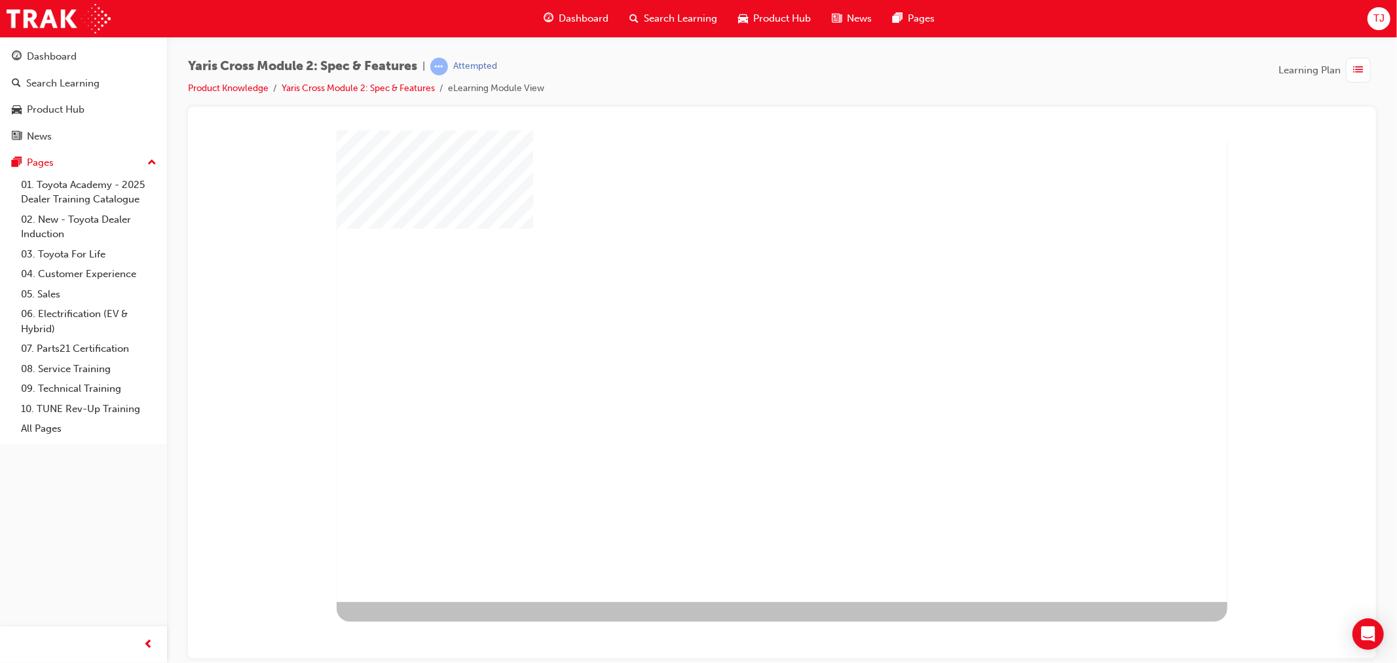
click at [743, 327] on div "play" at bounding box center [743, 327] width 0 height 0
